Goal: Communication & Community: Share content

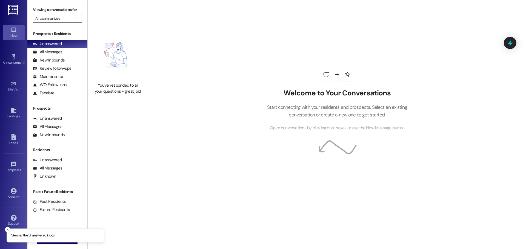
click at [14, 11] on img at bounding box center [13, 10] width 11 height 10
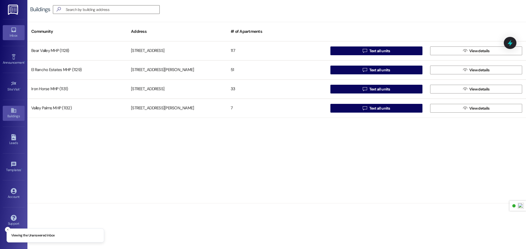
click at [13, 36] on div "Inbox" at bounding box center [13, 35] width 27 height 5
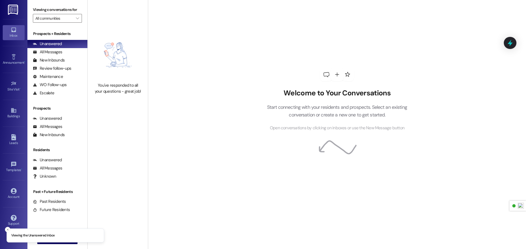
click at [19, 8] on img at bounding box center [13, 10] width 11 height 10
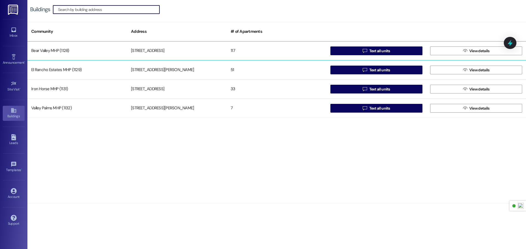
click at [82, 54] on div "Bear Valley MHP (1128)" at bounding box center [77, 50] width 100 height 11
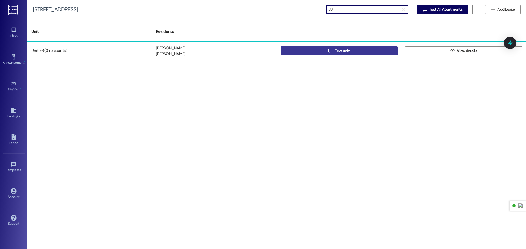
type input "76"
click at [333, 51] on span " Text unit" at bounding box center [338, 51] width 23 height 8
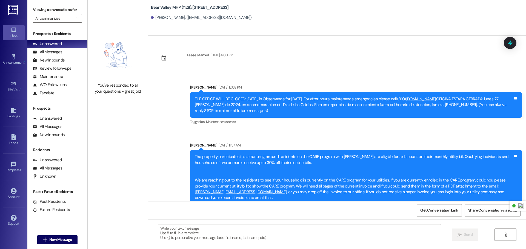
scroll to position [4557, 0]
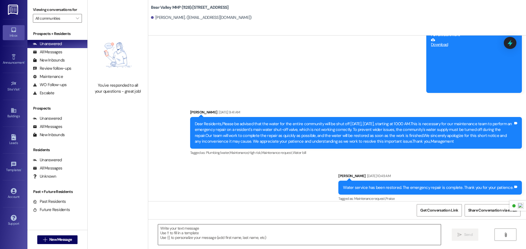
click at [377, 239] on textarea at bounding box center [299, 235] width 283 height 21
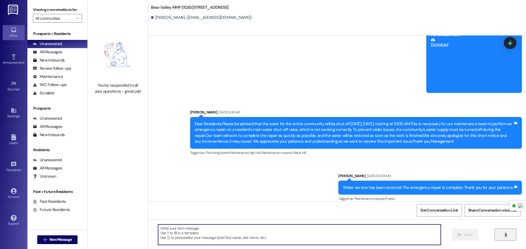
click at [510, 236] on button "" at bounding box center [505, 235] width 22 height 12
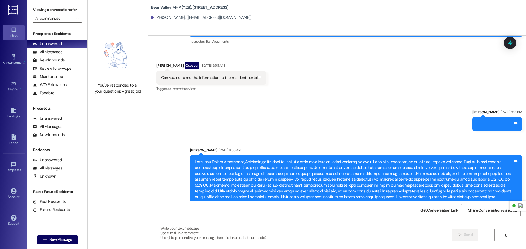
scroll to position [4630, 0]
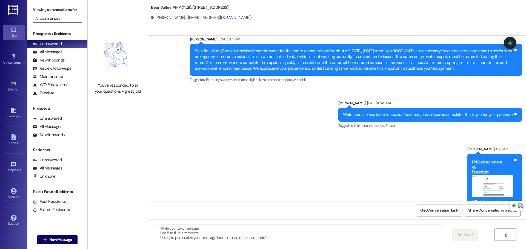
click at [493, 175] on button "Zoom image" at bounding box center [492, 186] width 41 height 22
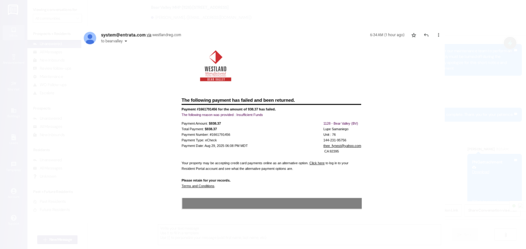
click at [415, 172] on button "Unzoom image" at bounding box center [263, 124] width 526 height 249
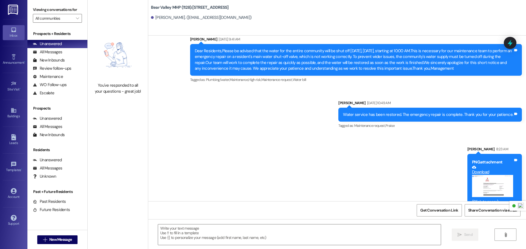
click at [15, 8] on img at bounding box center [13, 10] width 11 height 10
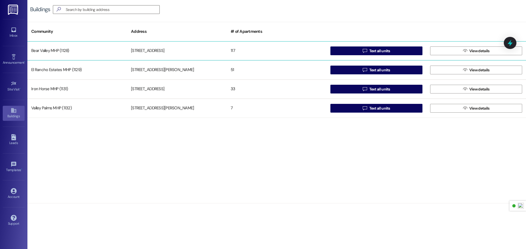
click at [111, 55] on div "Bear Valley MHP (1128)" at bounding box center [77, 50] width 100 height 11
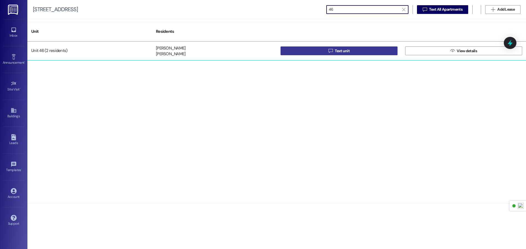
type input "46"
click at [302, 51] on button " Text unit" at bounding box center [338, 51] width 117 height 9
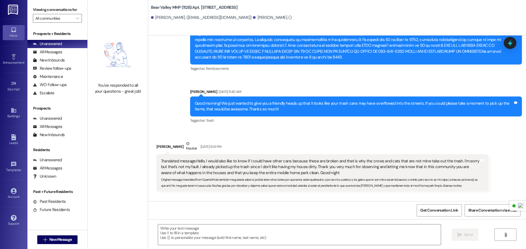
scroll to position [317, 0]
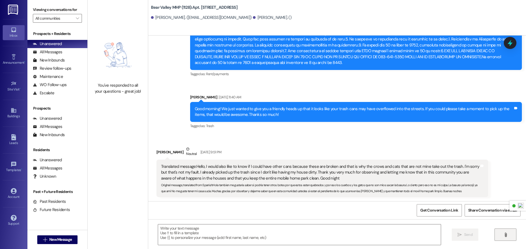
click at [510, 236] on button "" at bounding box center [505, 235] width 22 height 12
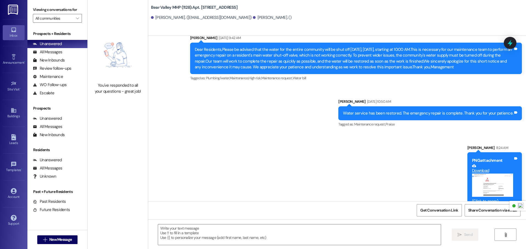
click at [12, 10] on img at bounding box center [13, 10] width 11 height 10
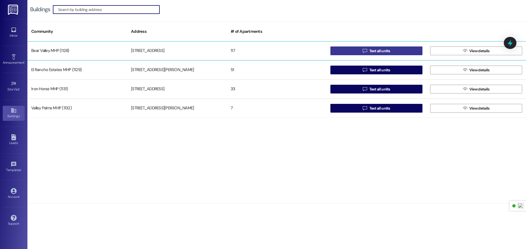
click at [379, 52] on span "Text all units" at bounding box center [379, 51] width 21 height 6
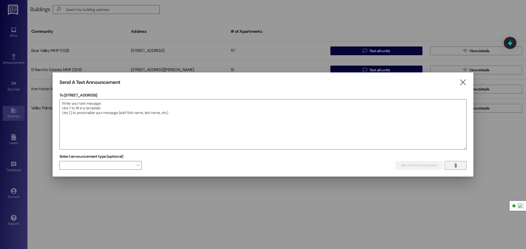
click at [460, 164] on button "" at bounding box center [455, 165] width 22 height 9
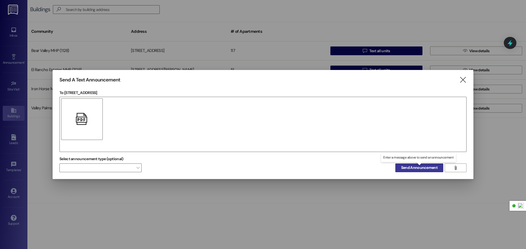
click at [415, 169] on span "Send Announcement" at bounding box center [419, 168] width 36 height 6
